Goal: Complete application form

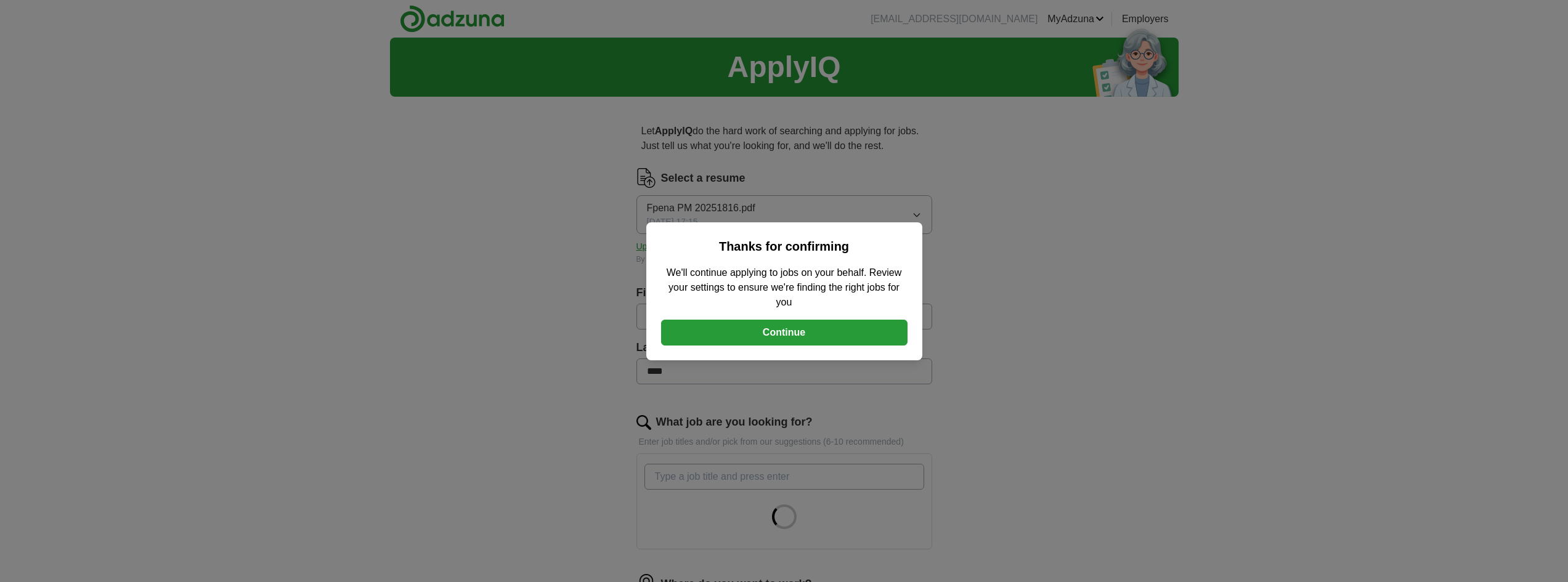
click at [772, 333] on button "Continue" at bounding box center [784, 332] width 246 height 26
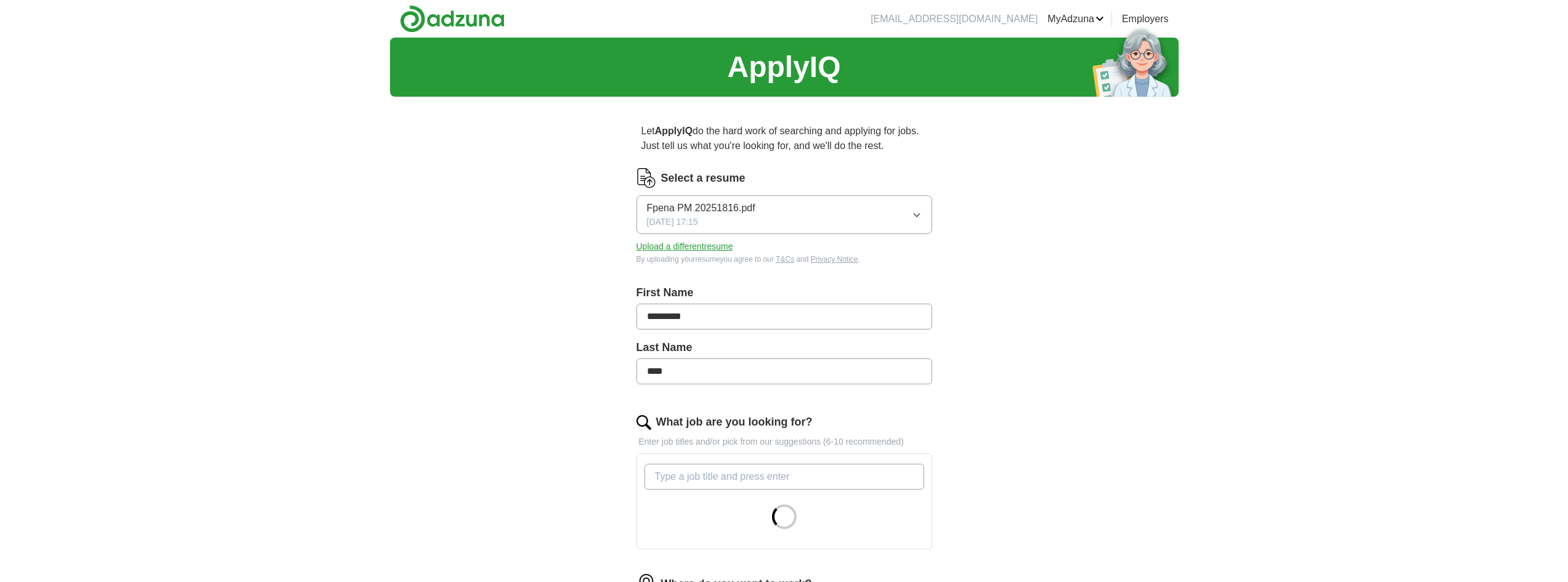
click at [699, 247] on button "Upload a different resume" at bounding box center [685, 247] width 97 height 13
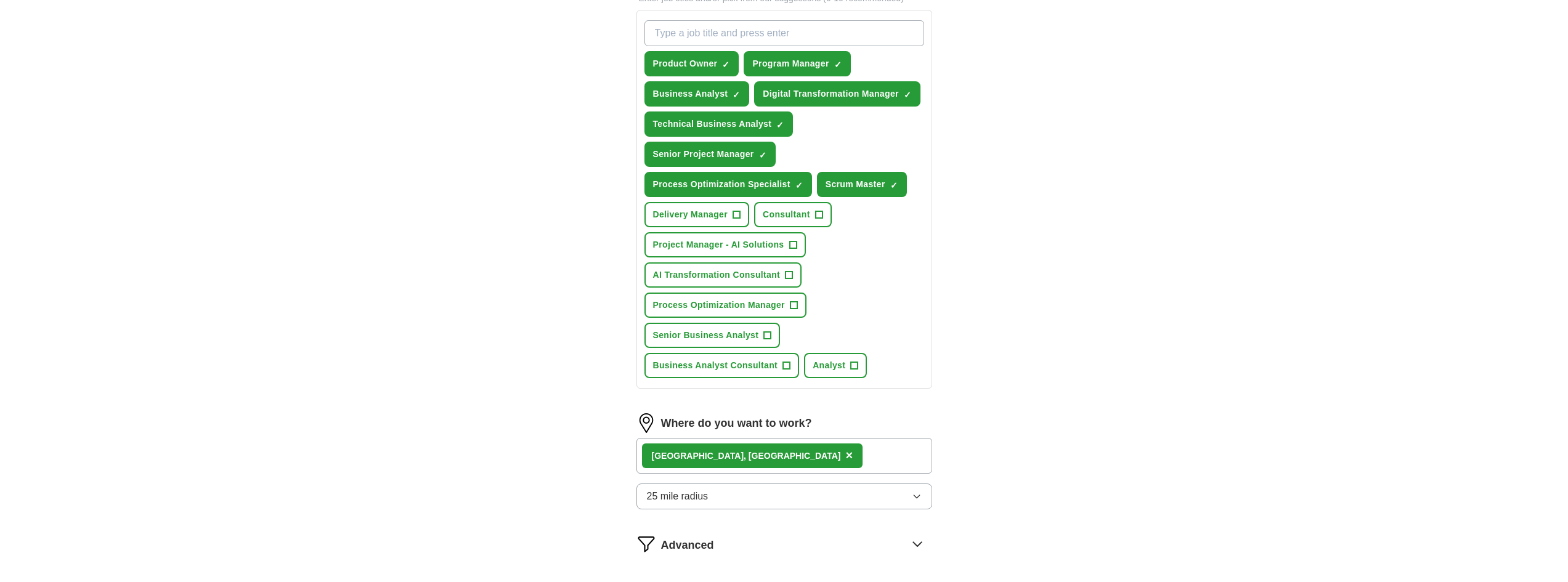
scroll to position [493, 0]
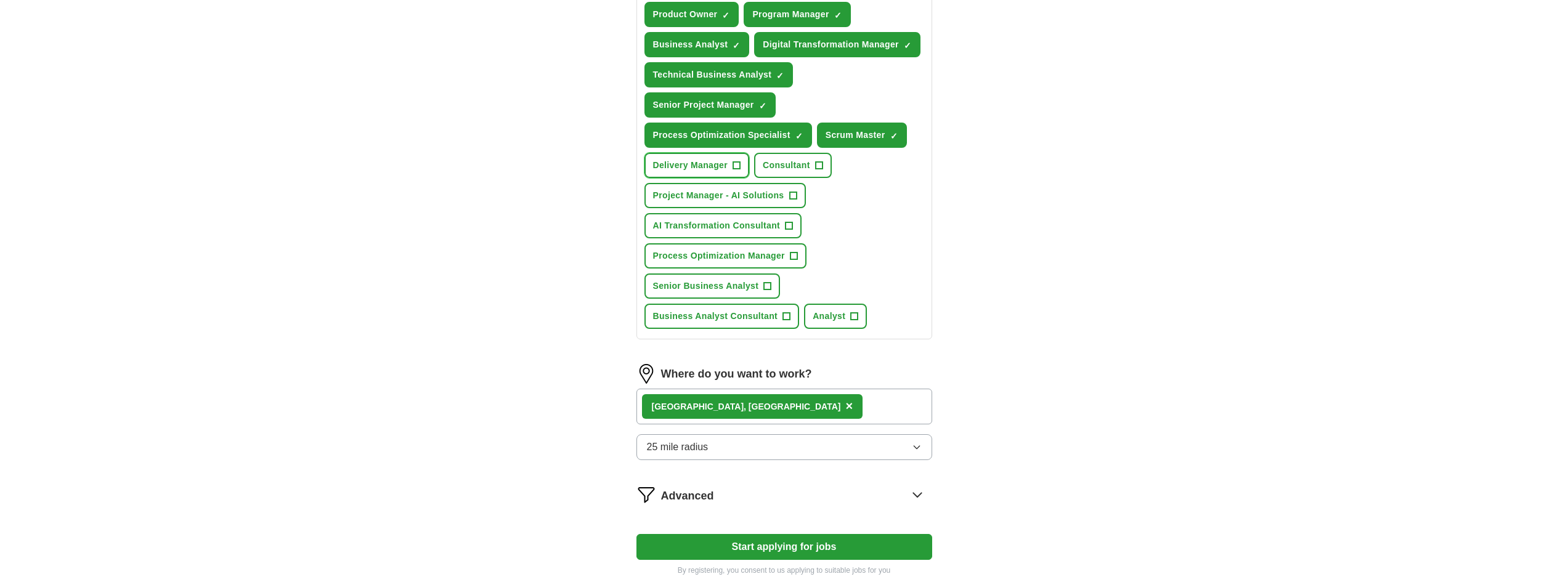
click at [736, 164] on span "+" at bounding box center [737, 165] width 7 height 10
click at [819, 163] on span "+" at bounding box center [819, 165] width 7 height 10
click at [794, 253] on span "+" at bounding box center [793, 256] width 7 height 10
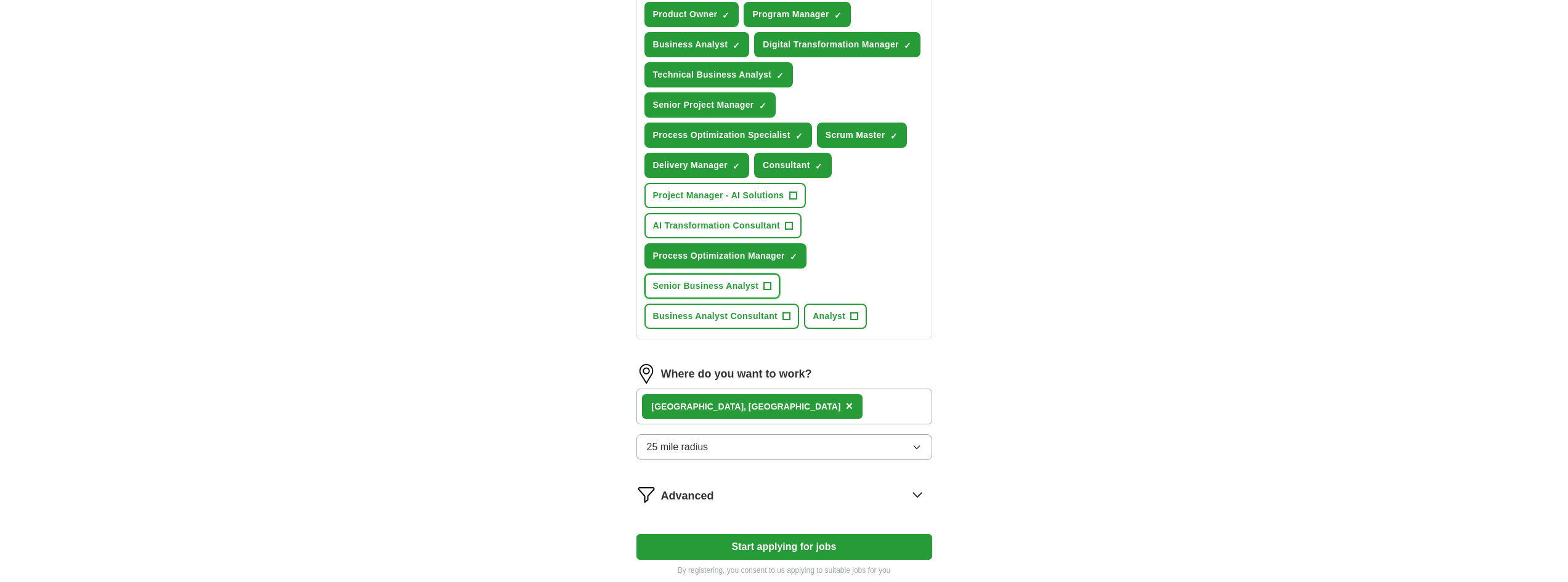
click at [767, 284] on span "+" at bounding box center [767, 286] width 7 height 10
click at [789, 315] on span "+" at bounding box center [786, 316] width 7 height 10
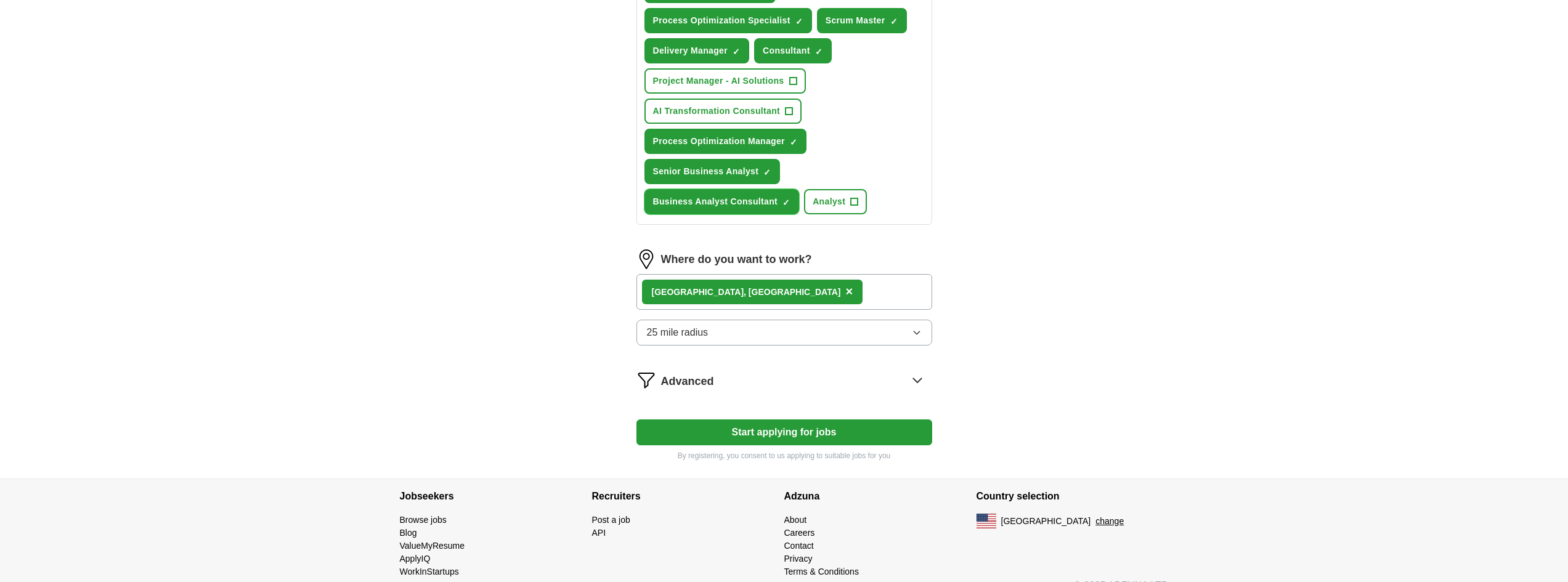
scroll to position [628, 0]
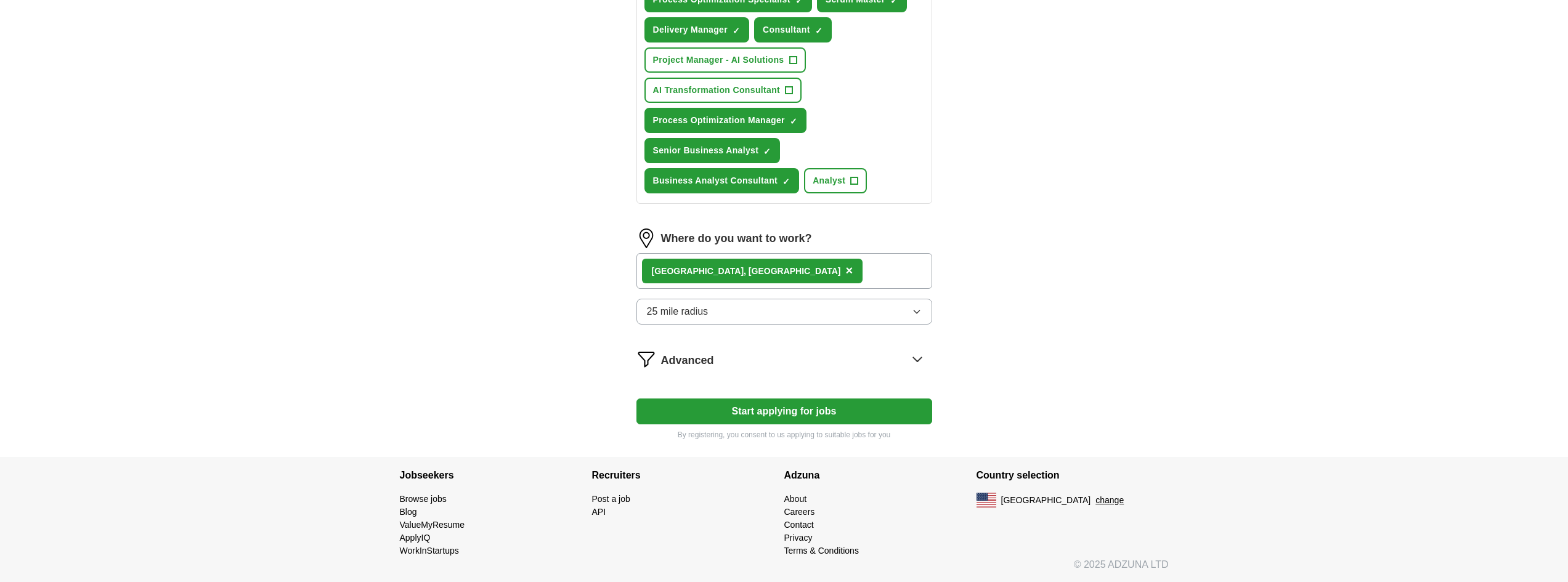
click at [841, 411] on button "Start applying for jobs" at bounding box center [784, 411] width 296 height 26
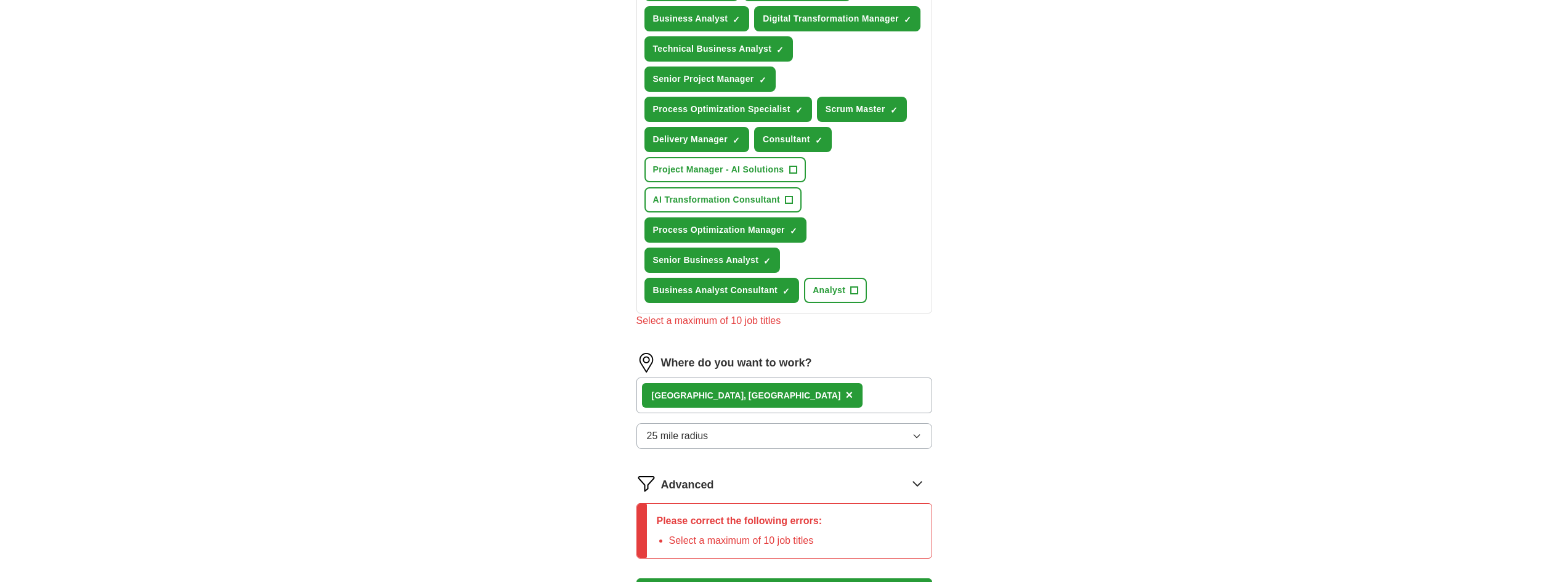
scroll to position [505, 0]
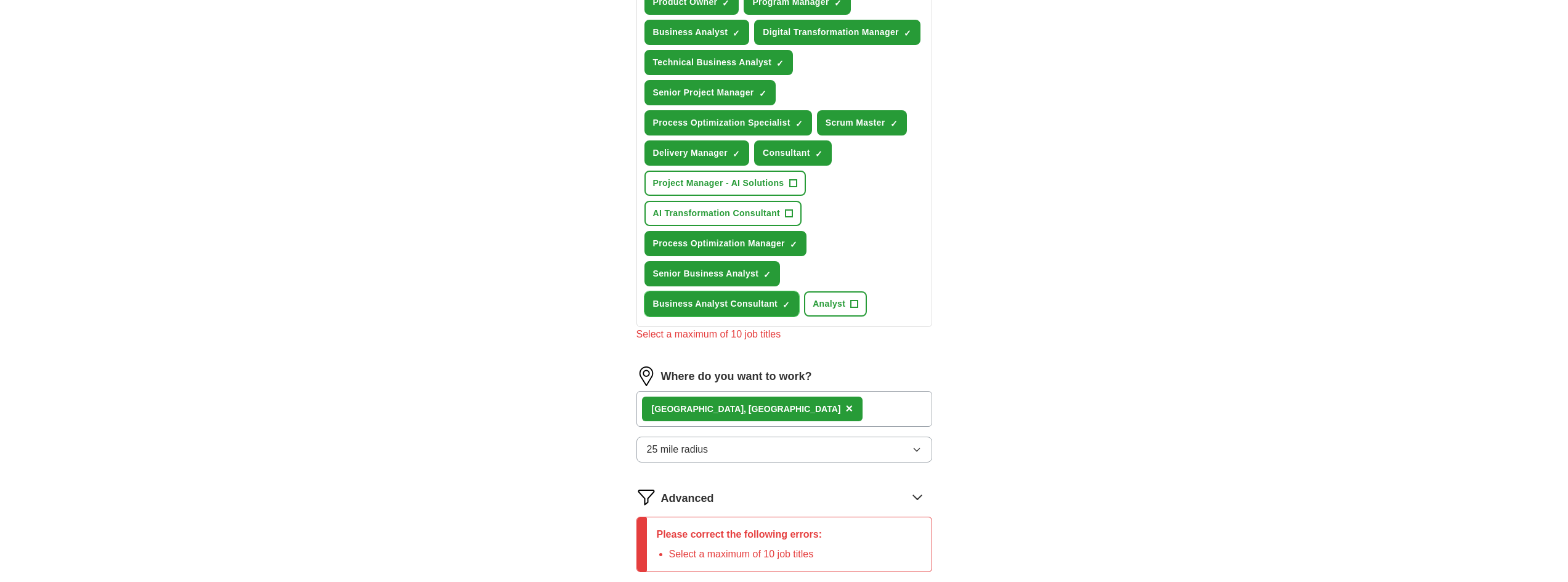
click at [0, 0] on span "×" at bounding box center [0, 0] width 0 height 0
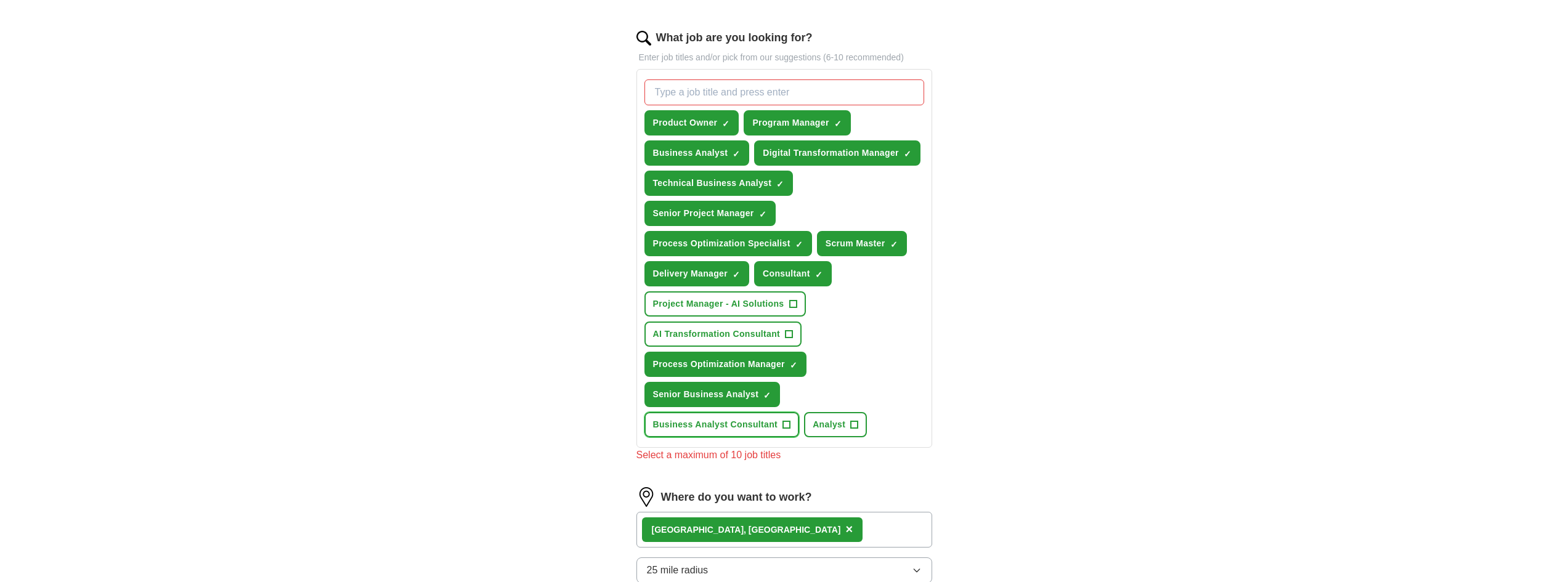
scroll to position [382, 0]
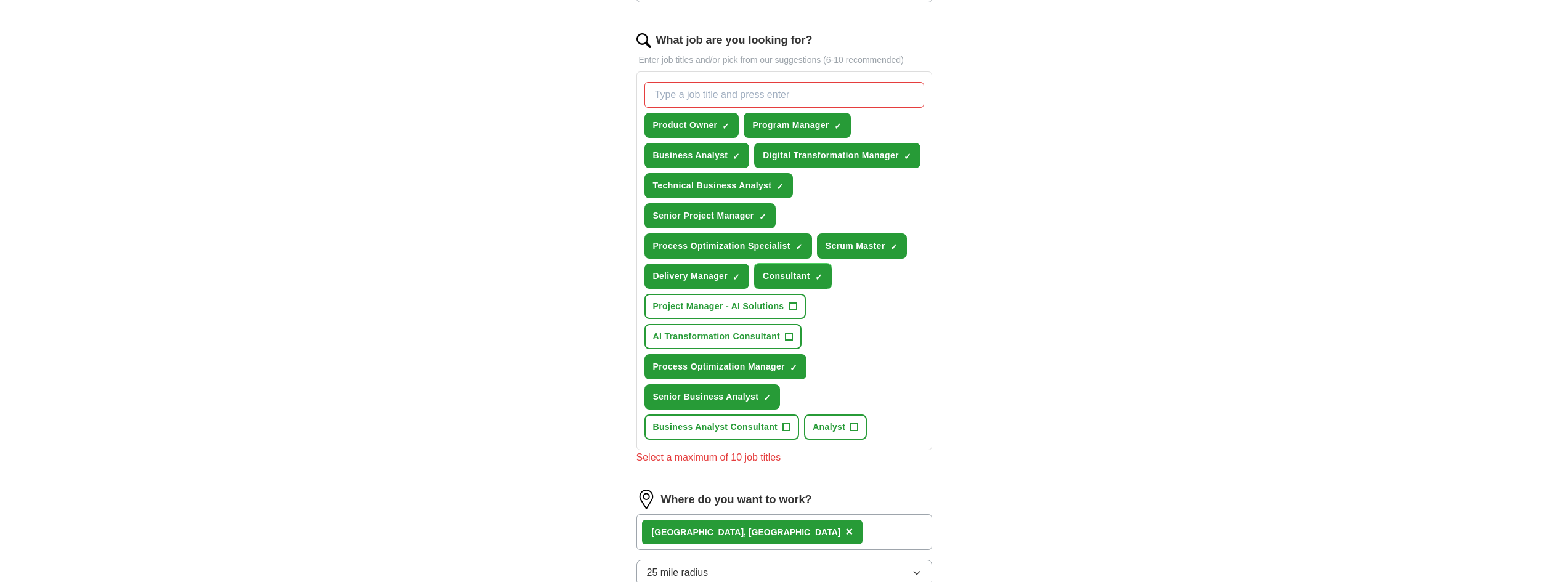
click at [0, 0] on span "×" at bounding box center [0, 0] width 0 height 0
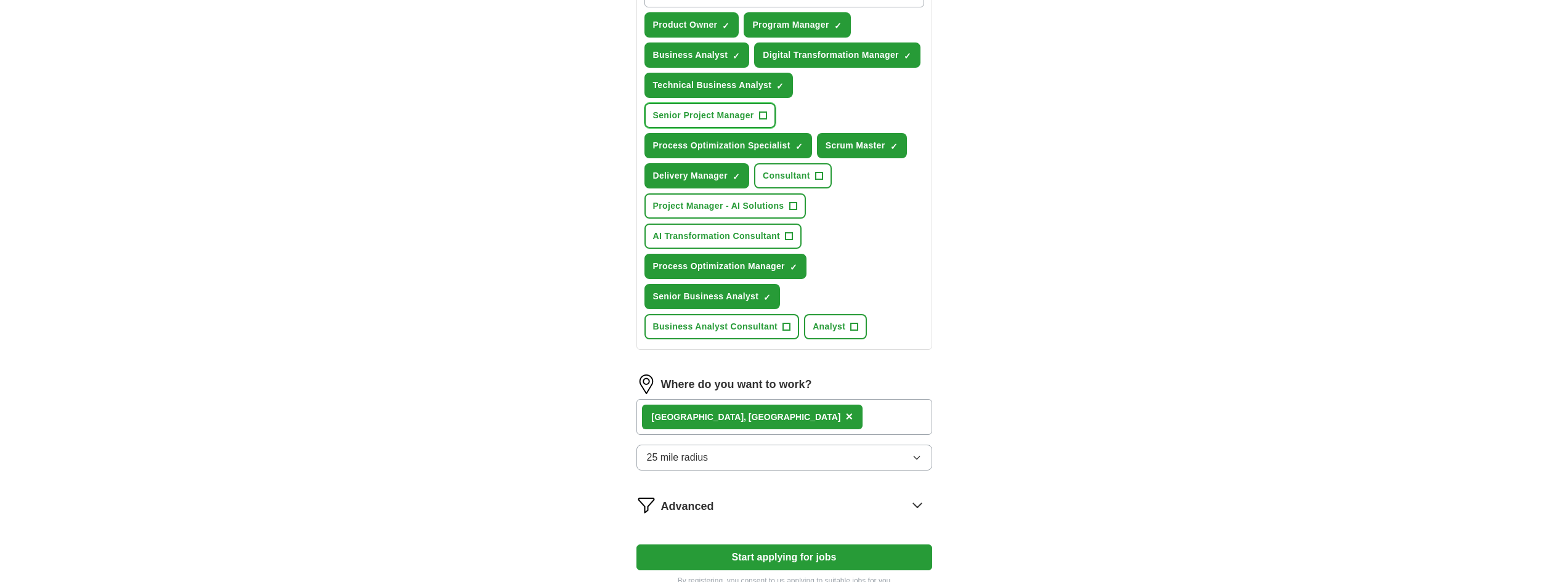
scroll to position [628, 0]
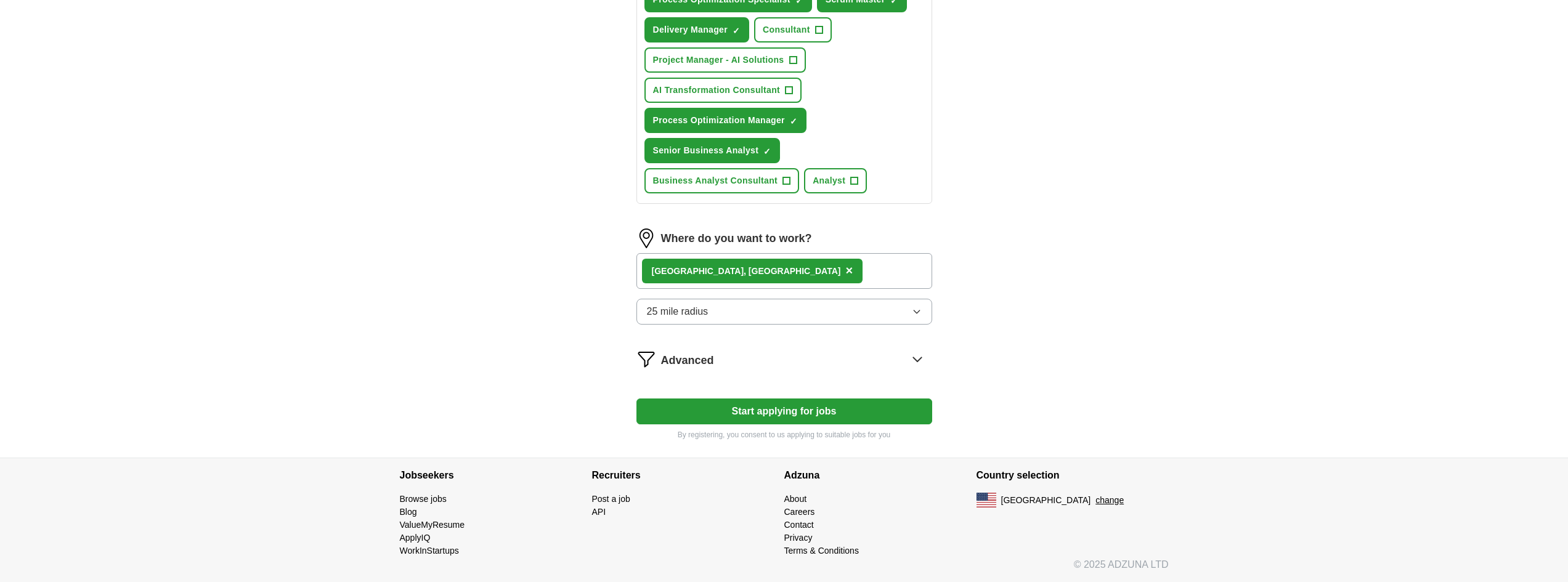
click at [805, 411] on button "Start applying for jobs" at bounding box center [784, 411] width 296 height 26
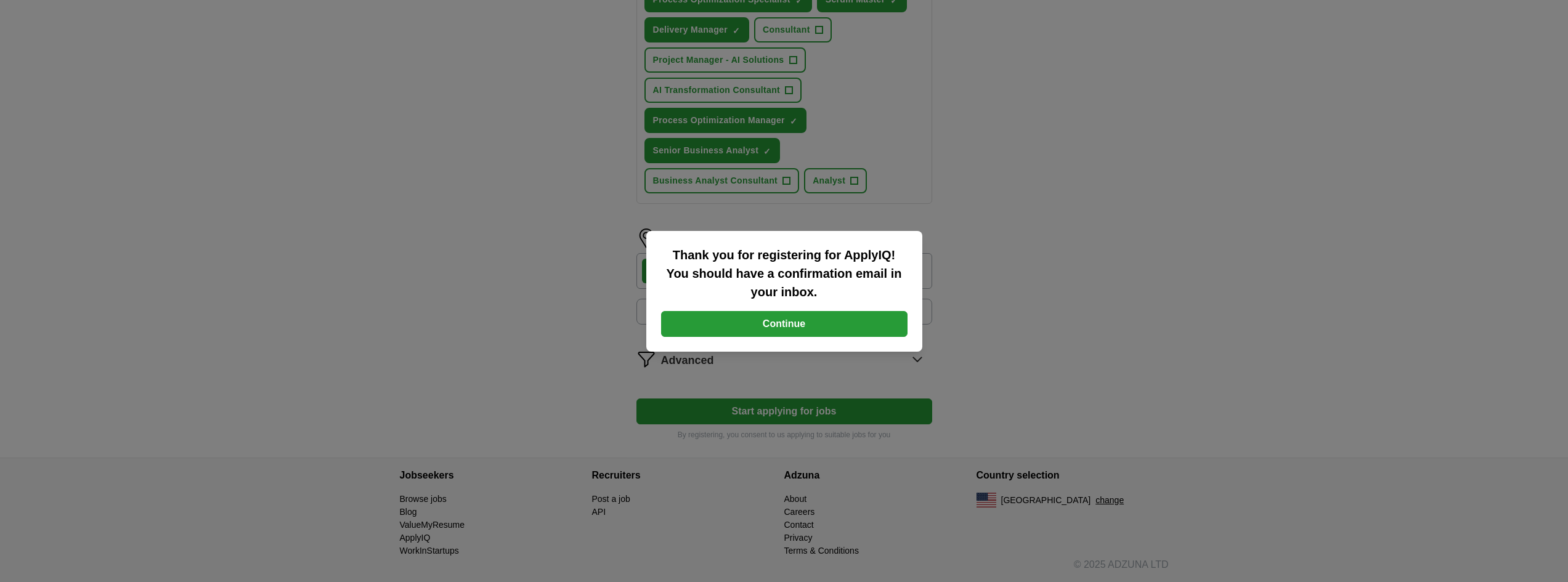
click at [788, 325] on button "Continue" at bounding box center [784, 323] width 246 height 26
